Goal: Register for event/course

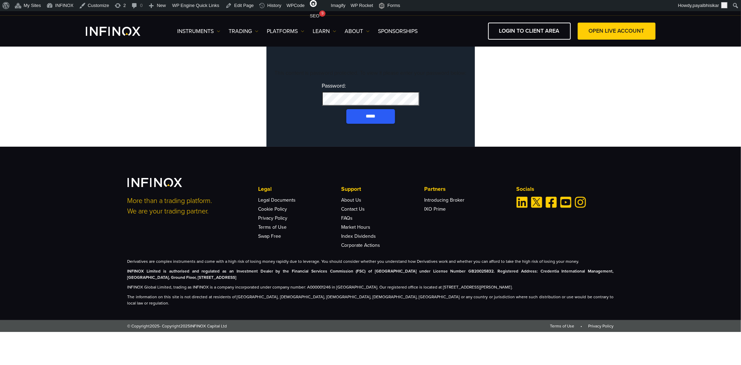
click at [368, 124] on input "*****" at bounding box center [370, 116] width 49 height 15
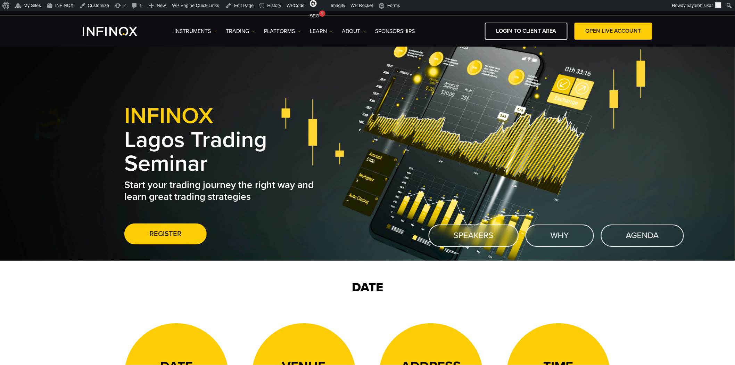
click at [649, 112] on div "INFINOX Lagos Trading Seminar Start your trading journey the right way and lear…" at bounding box center [367, 153] width 735 height 215
click at [233, 3] on link "Edit Page" at bounding box center [240, 5] width 34 height 11
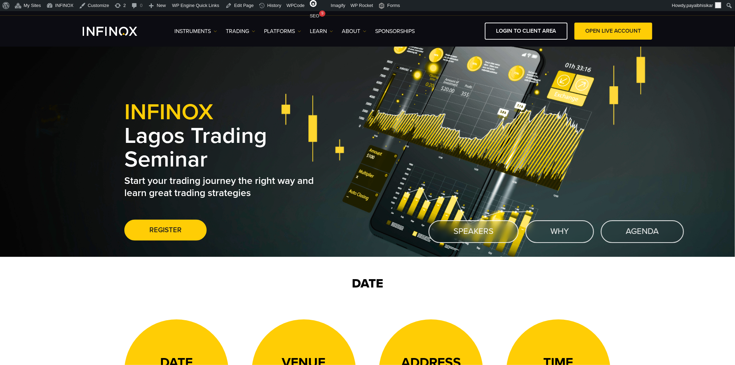
click at [556, 108] on div "INFINOX Lagos Trading Seminar Start your trading journey the right way and lear…" at bounding box center [367, 152] width 486 height 208
